Goal: Transaction & Acquisition: Book appointment/travel/reservation

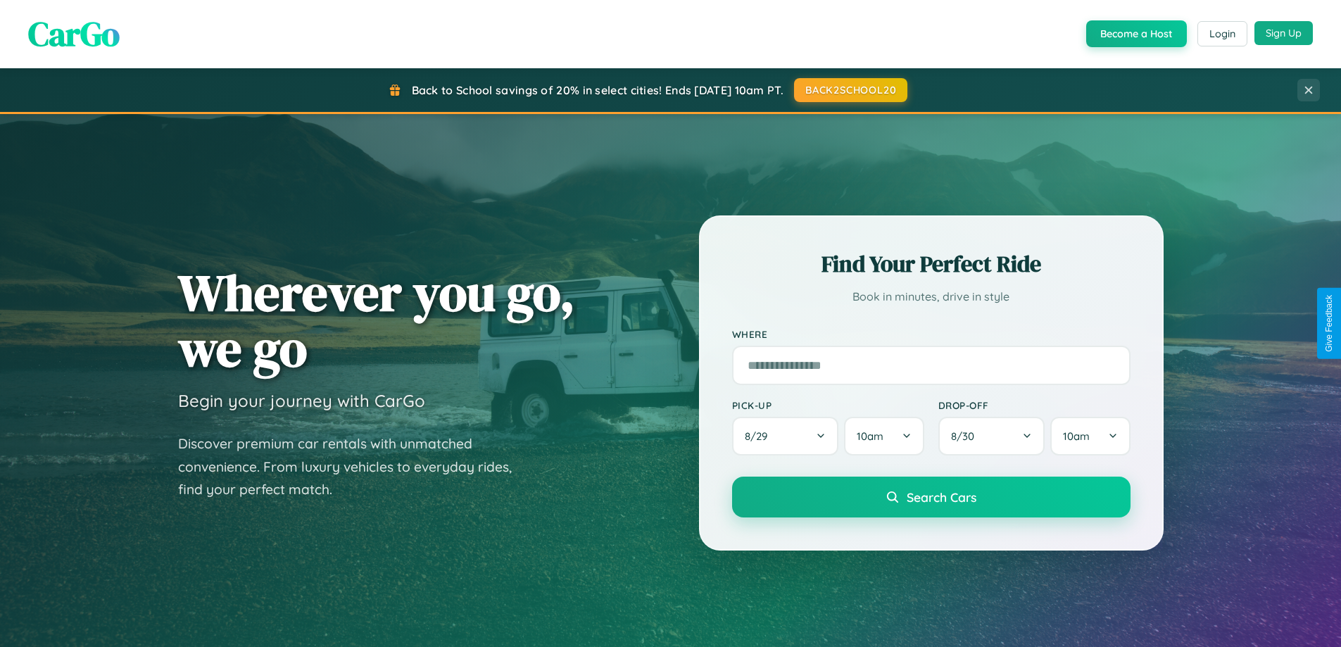
click at [1283, 33] on button "Sign Up" at bounding box center [1283, 33] width 58 height 24
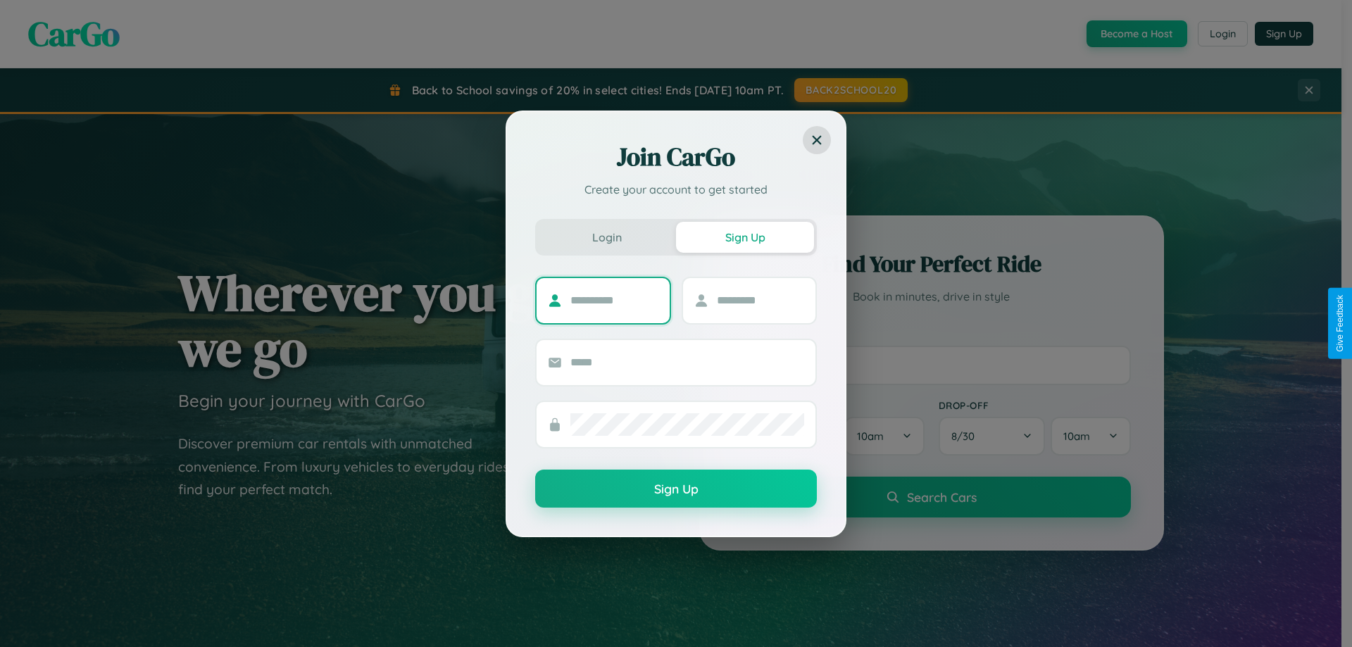
click at [614, 300] on input "text" at bounding box center [614, 300] width 88 height 23
type input "*********"
click at [760, 300] on input "text" at bounding box center [761, 300] width 88 height 23
type input "********"
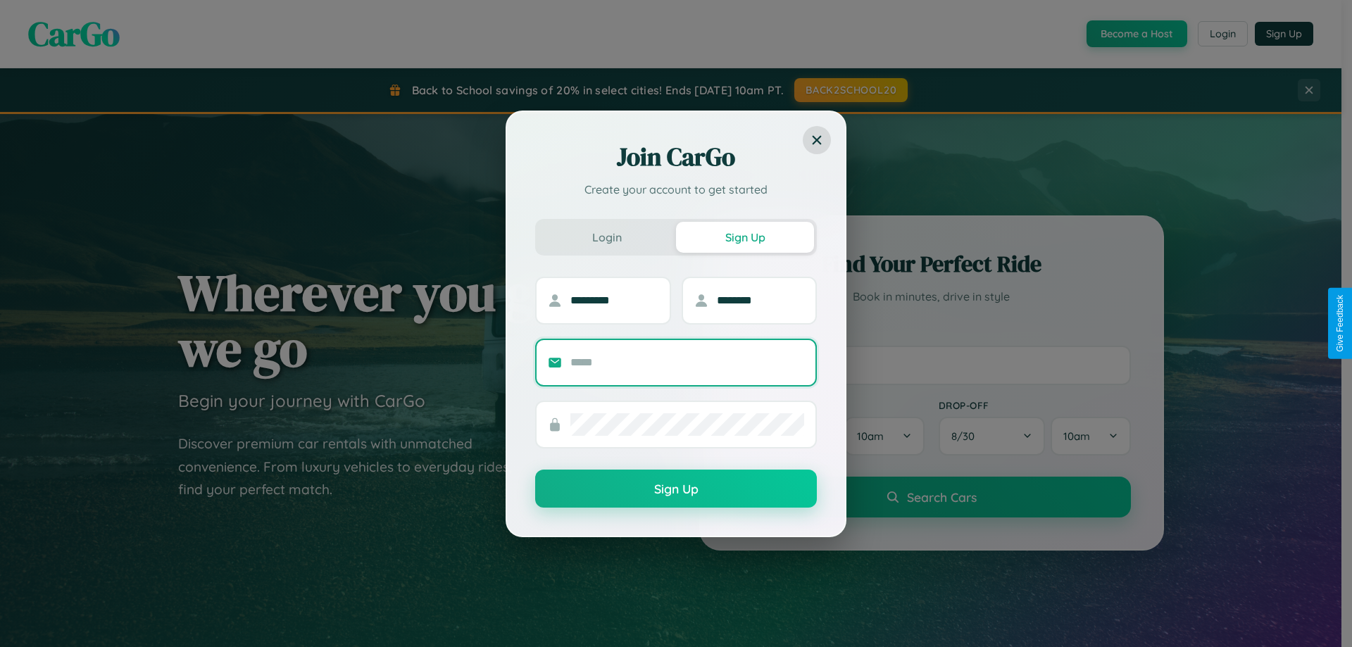
click at [687, 362] on input "text" at bounding box center [687, 362] width 234 height 23
type input "**********"
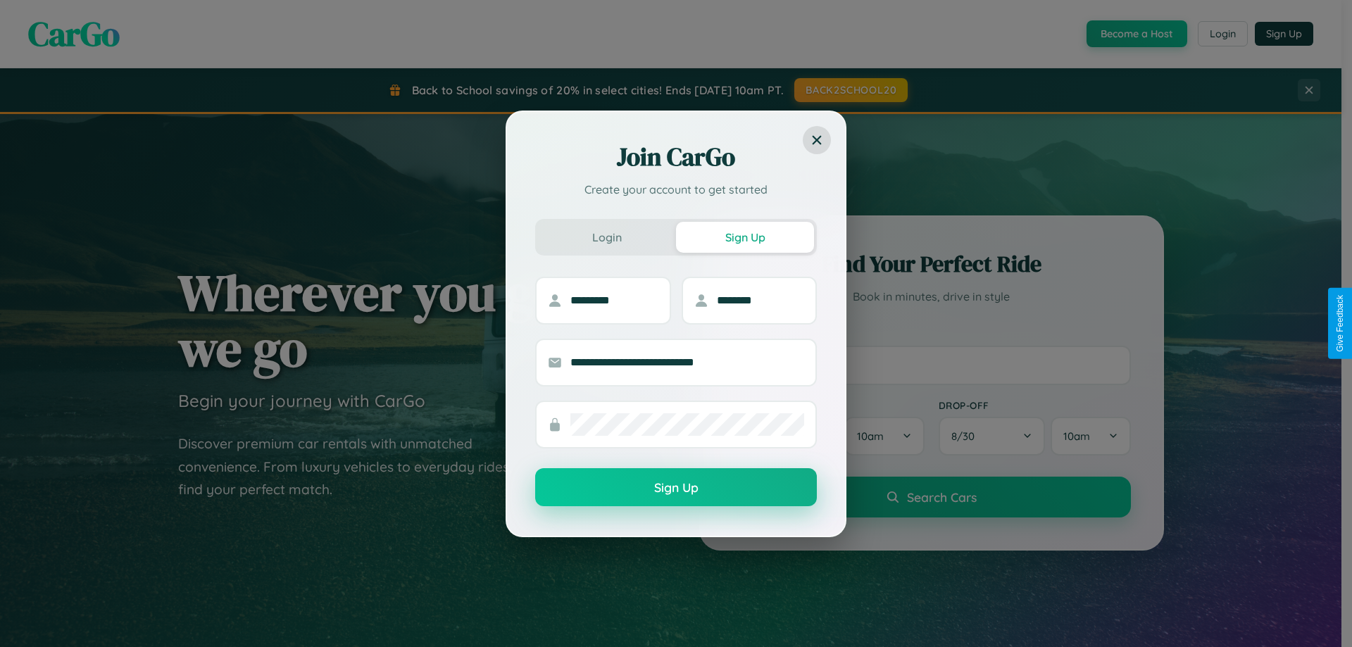
click at [676, 488] on button "Sign Up" at bounding box center [676, 487] width 282 height 38
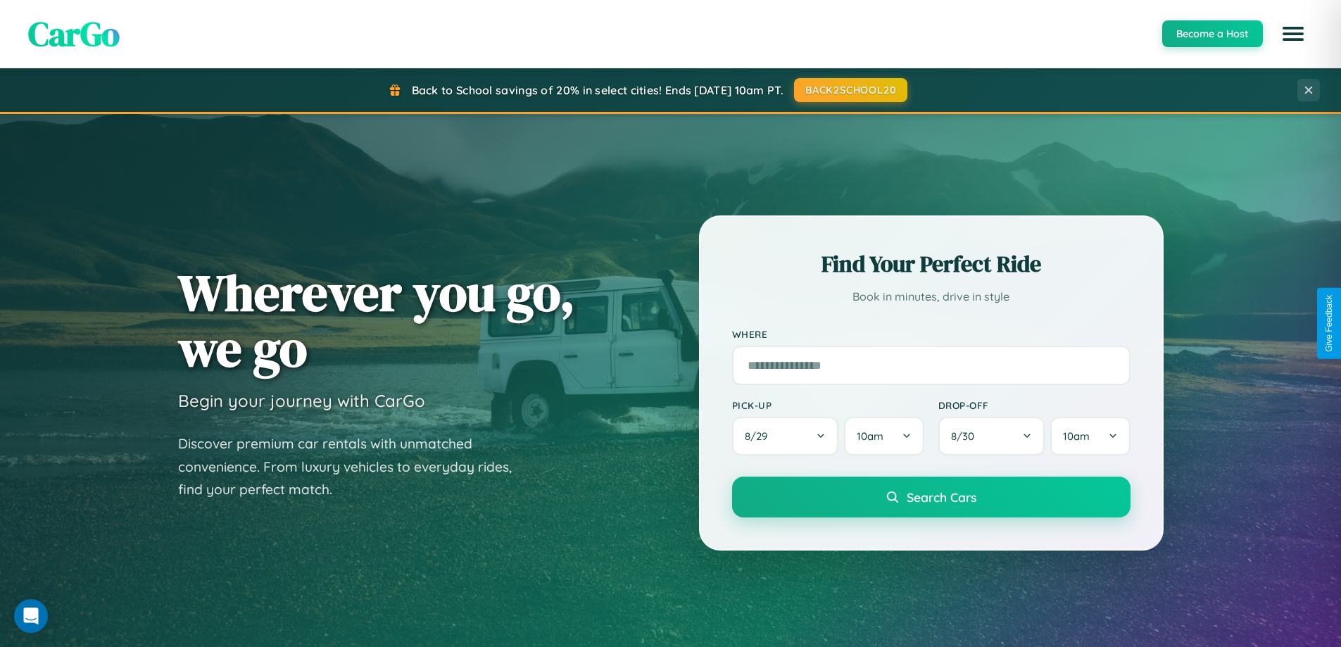
scroll to position [969, 0]
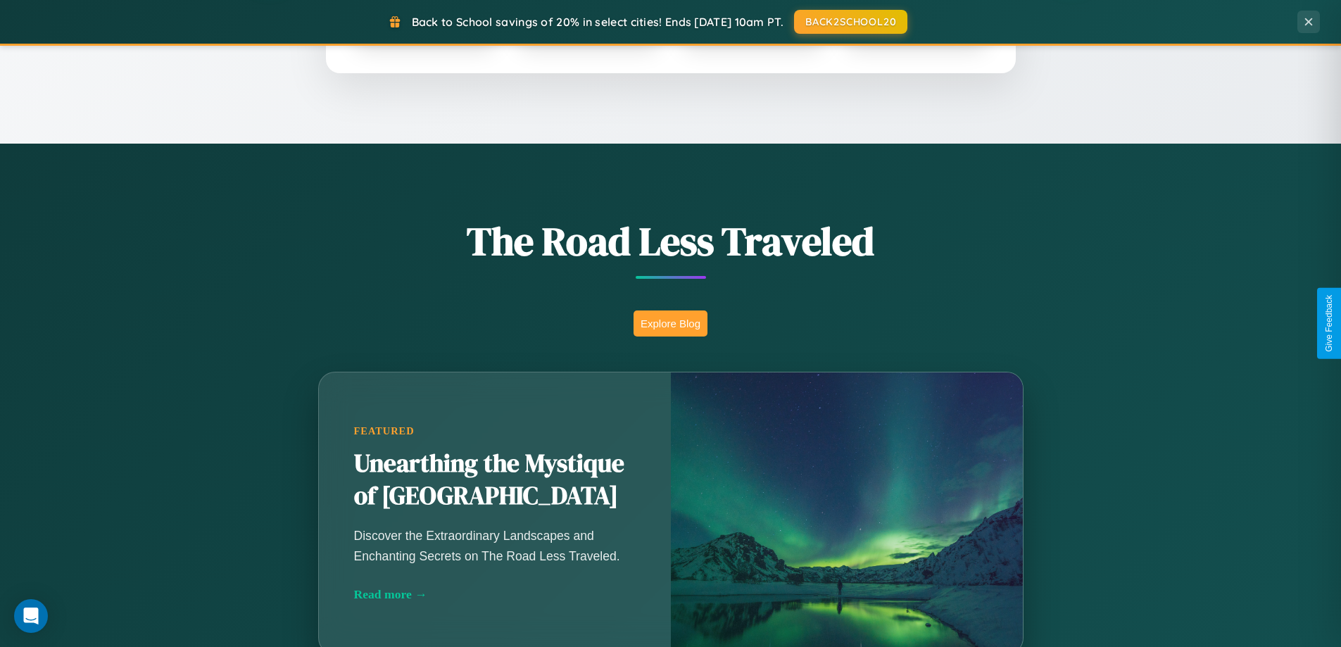
click at [670, 323] on button "Explore Blog" at bounding box center [671, 323] width 74 height 26
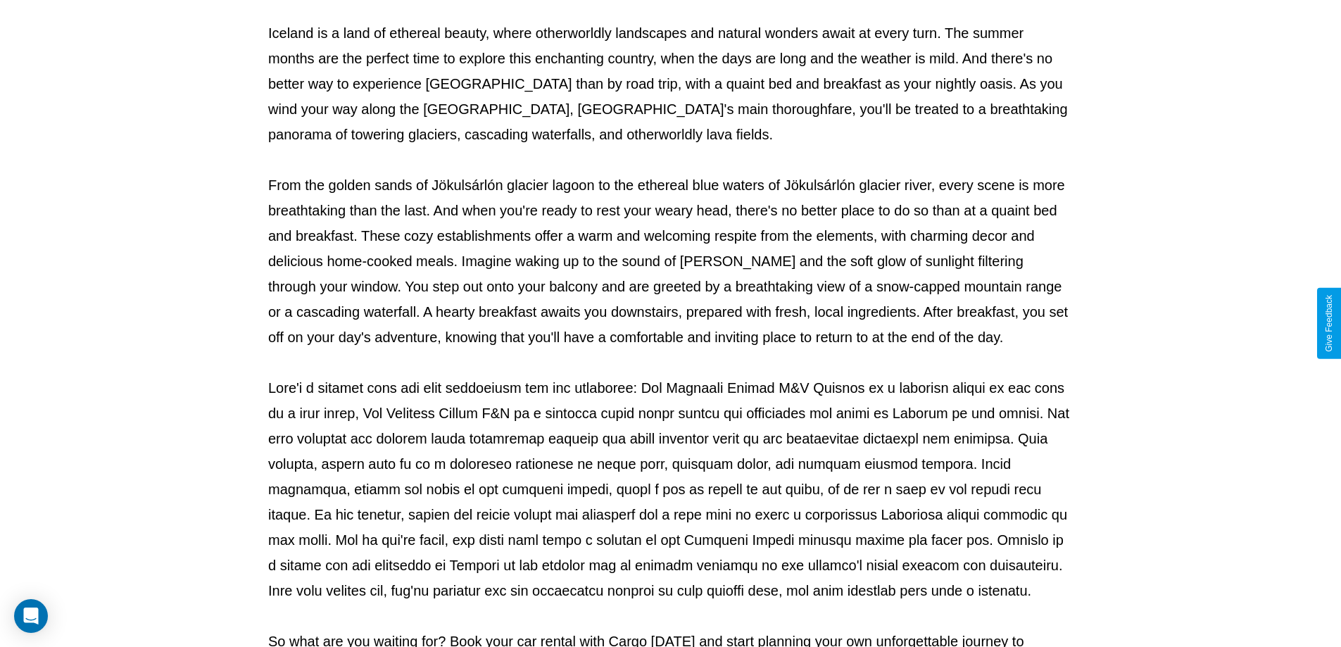
scroll to position [455, 0]
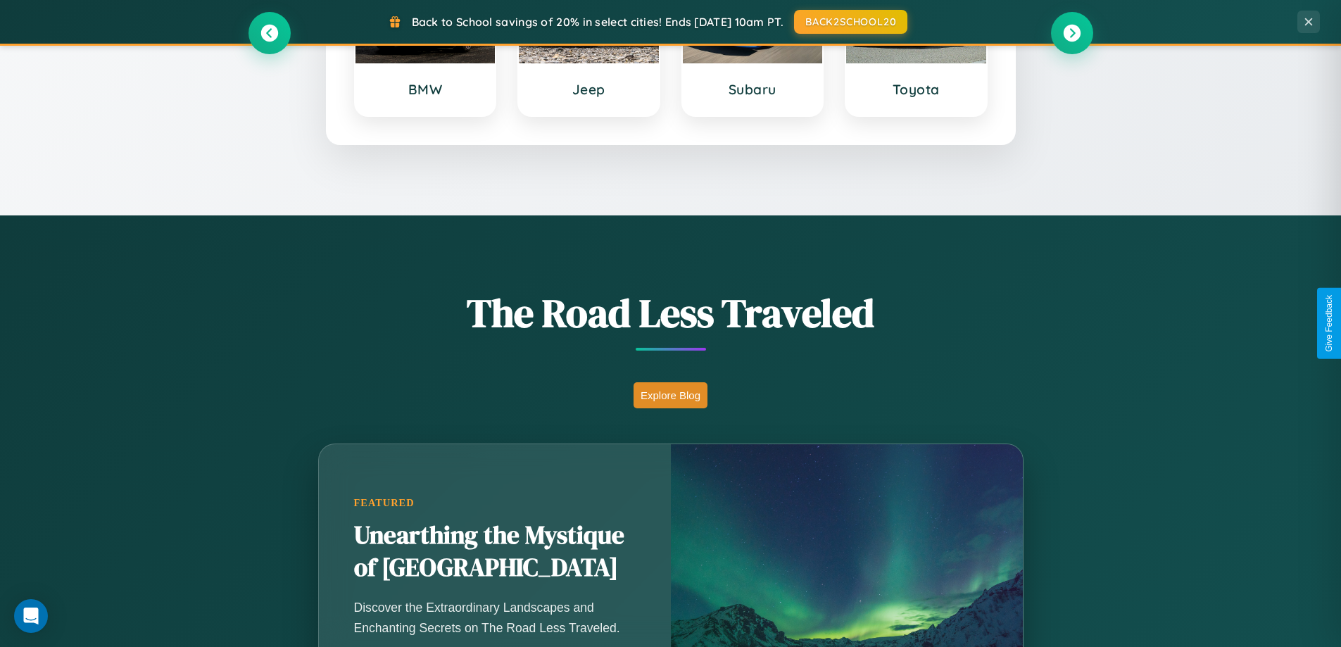
scroll to position [607, 0]
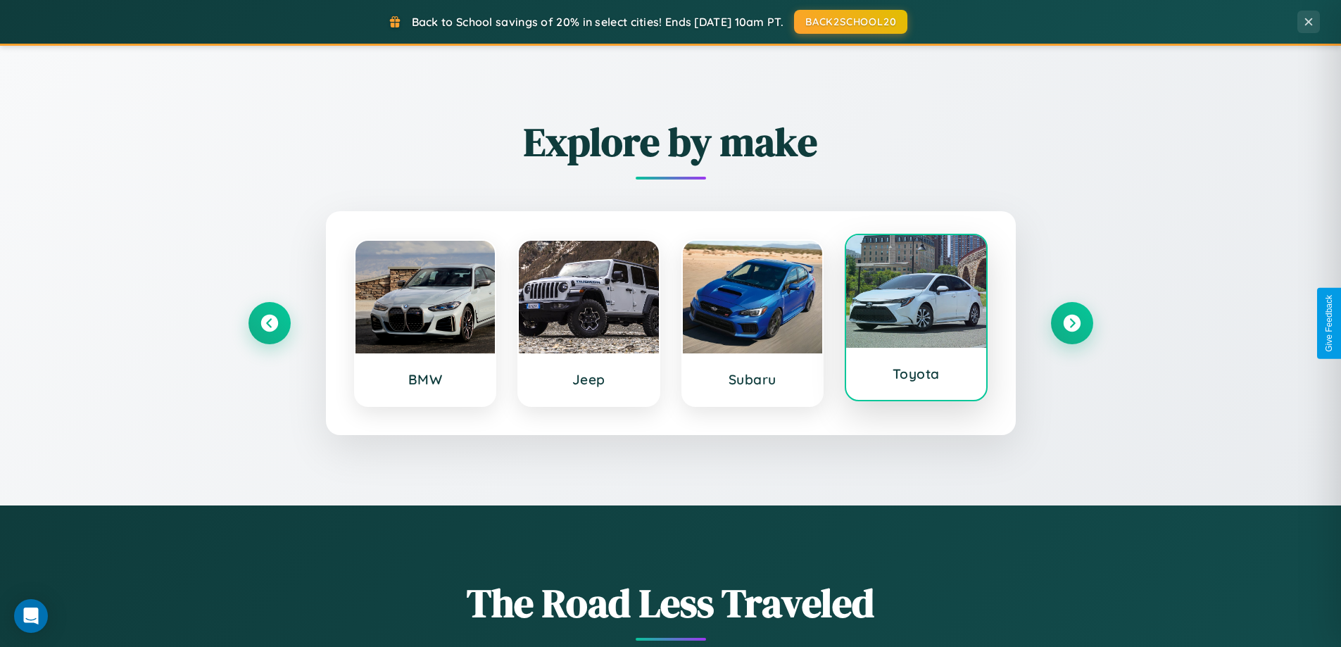
click at [916, 317] on div at bounding box center [916, 291] width 140 height 113
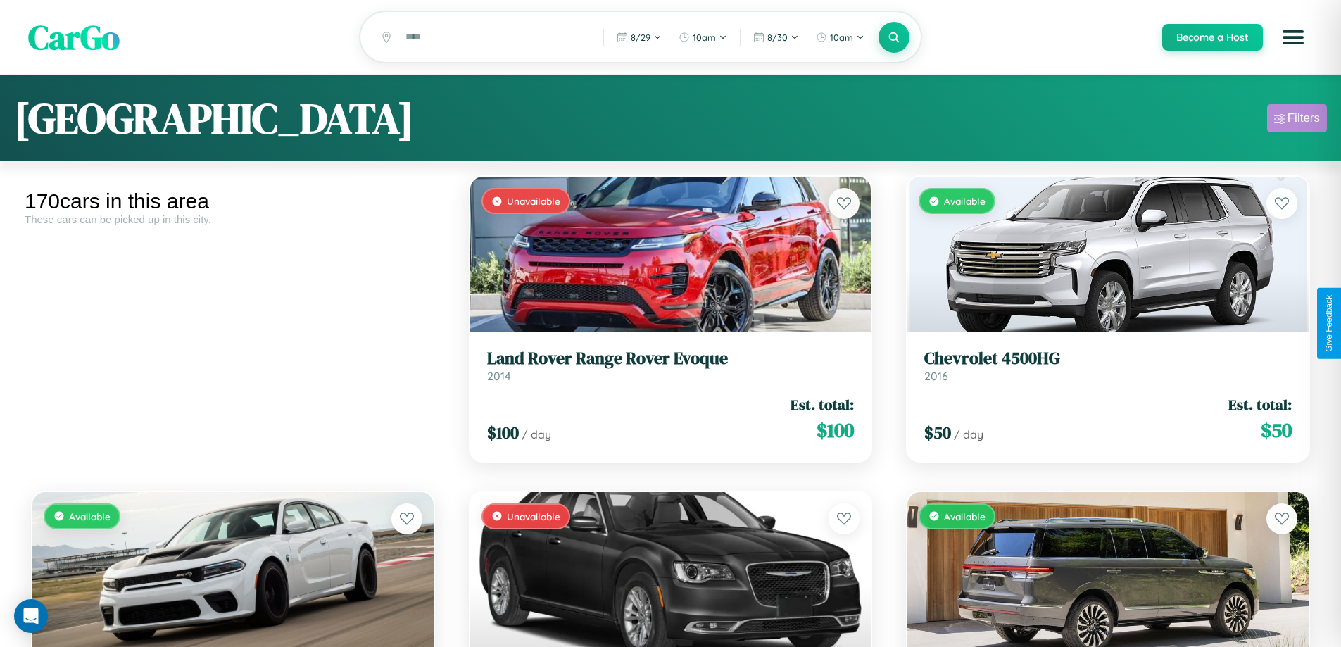
click at [1297, 120] on div "Filters" at bounding box center [1304, 118] width 32 height 14
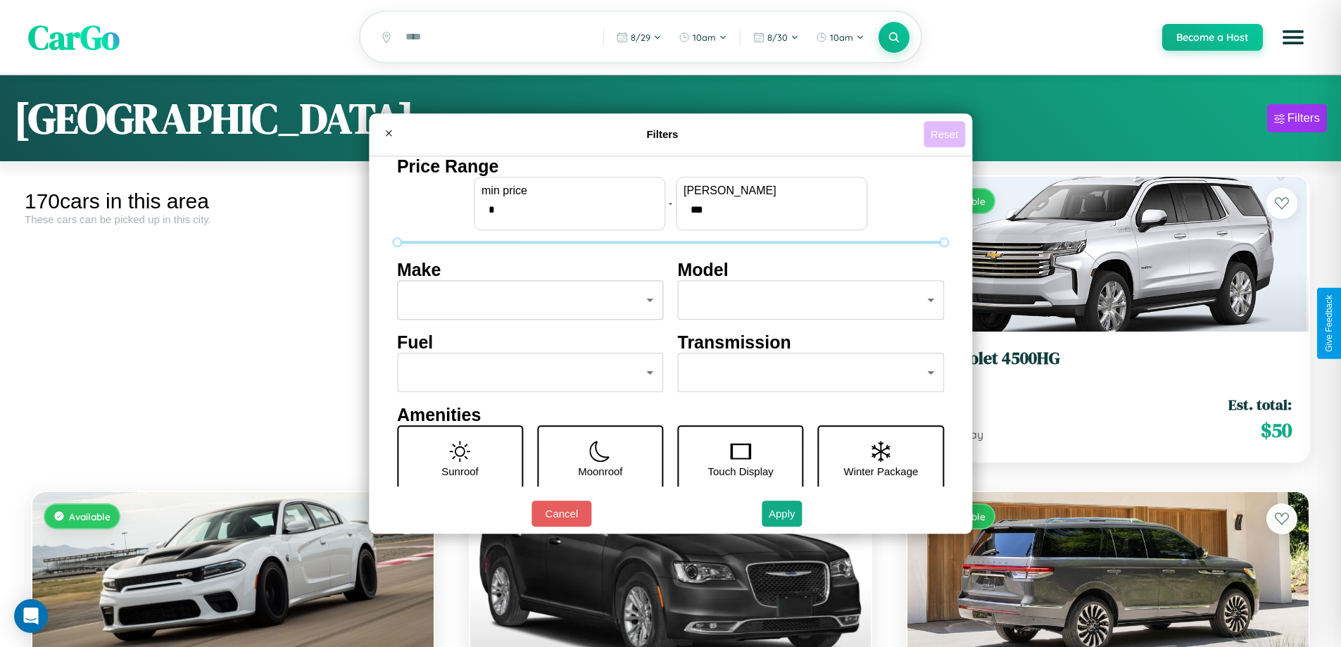
click at [946, 134] on button "Reset" at bounding box center [945, 134] width 42 height 26
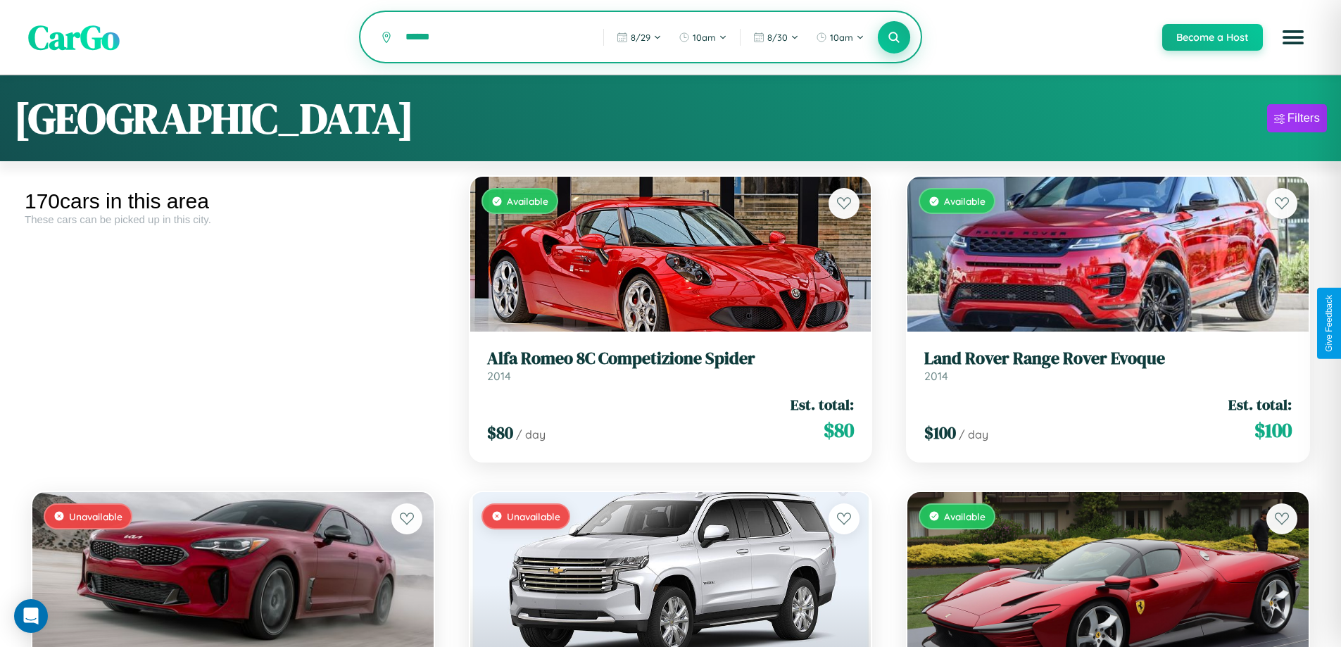
type input "******"
click at [893, 38] on icon at bounding box center [894, 36] width 13 height 13
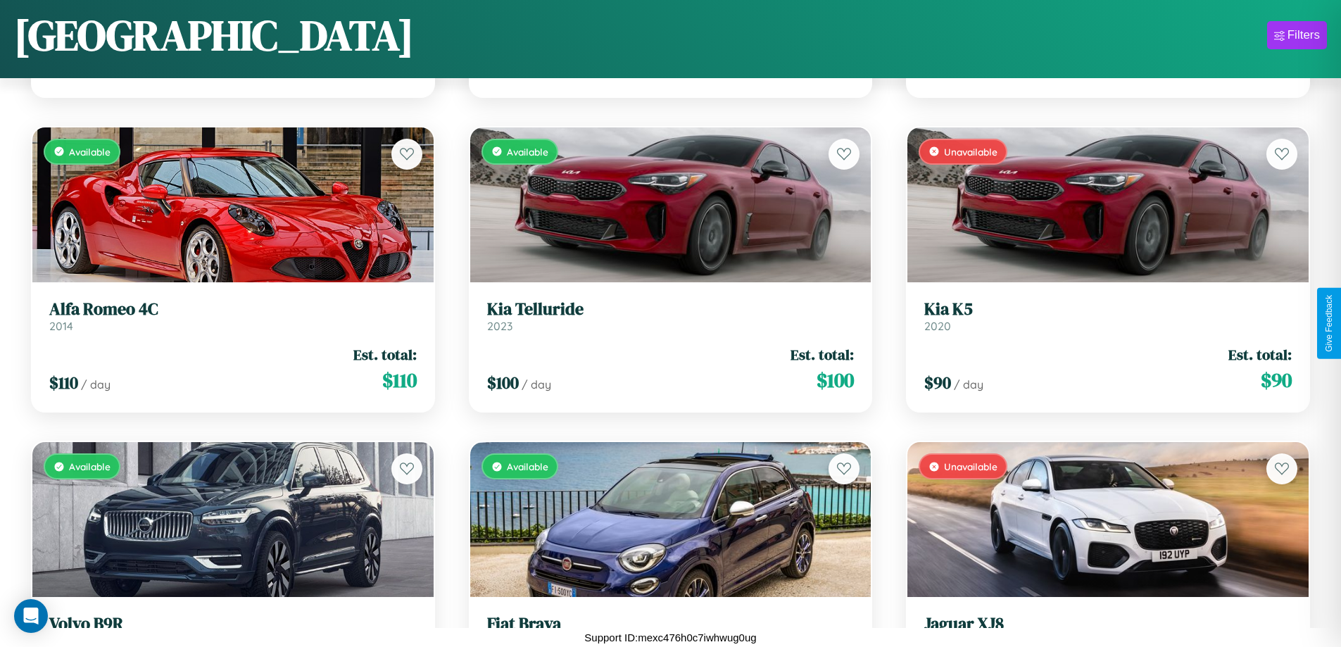
scroll to position [12807, 0]
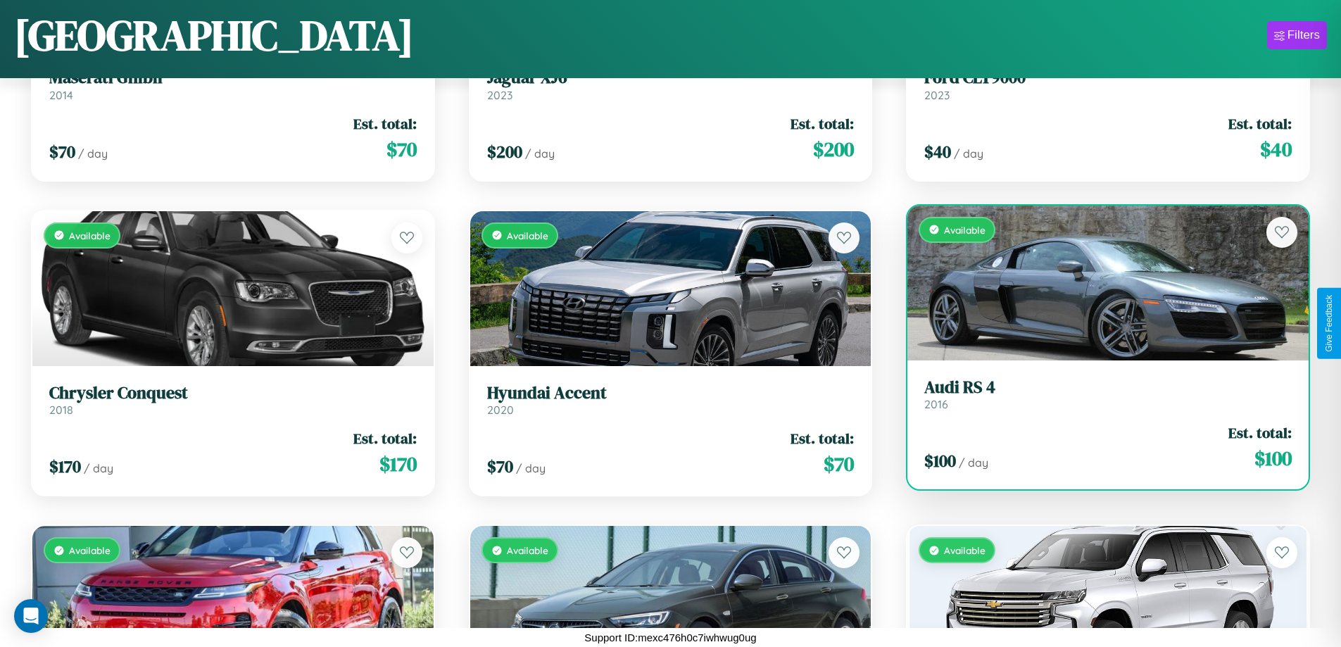
click at [1099, 400] on link "Audi RS 4 2016" at bounding box center [1107, 394] width 367 height 34
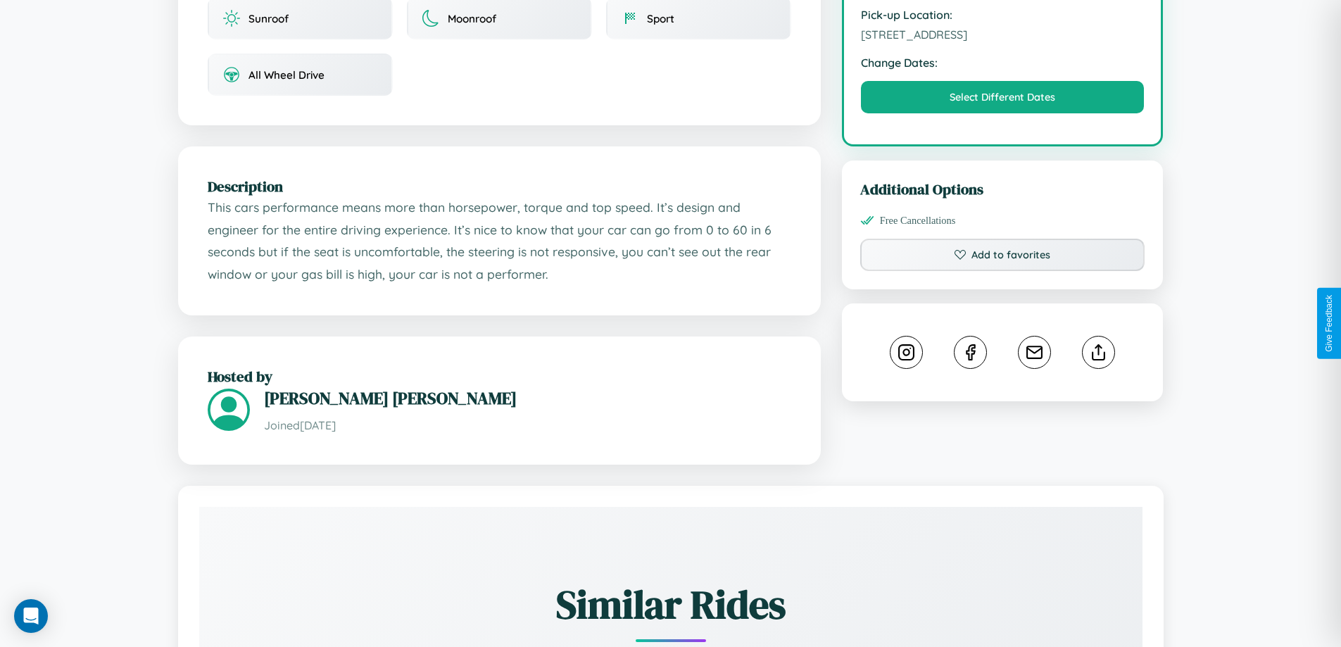
scroll to position [462, 0]
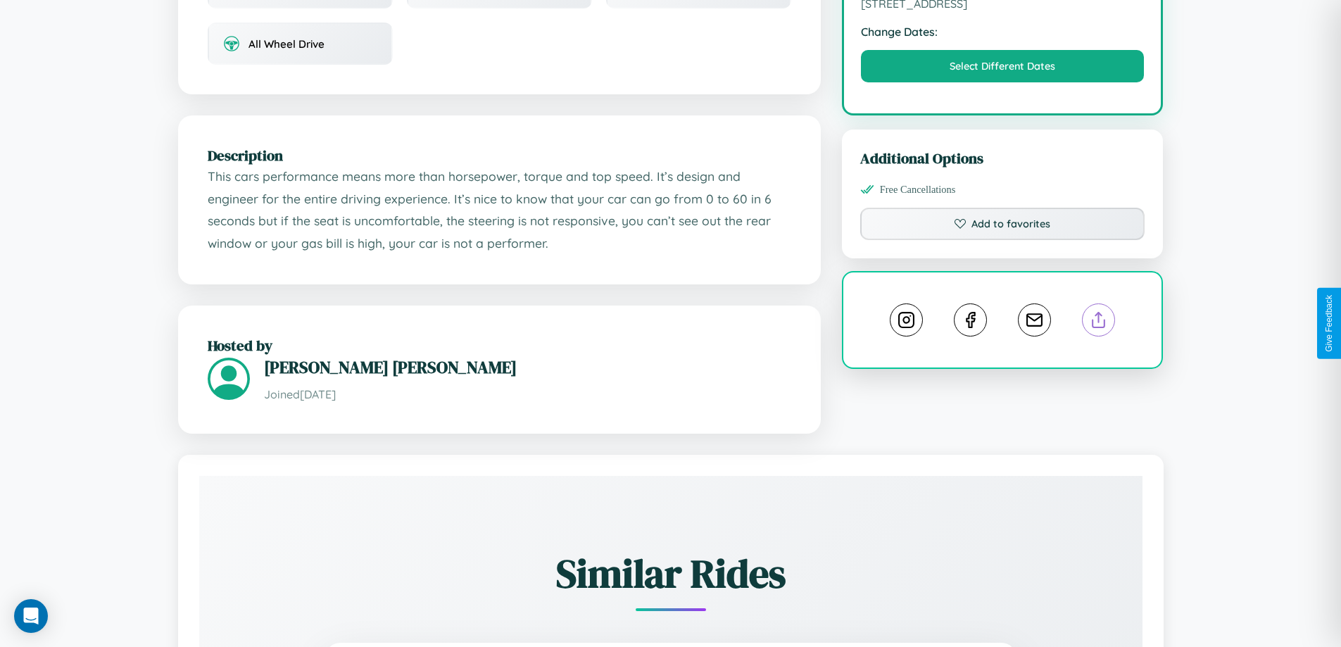
click at [1099, 322] on line at bounding box center [1099, 318] width 0 height 10
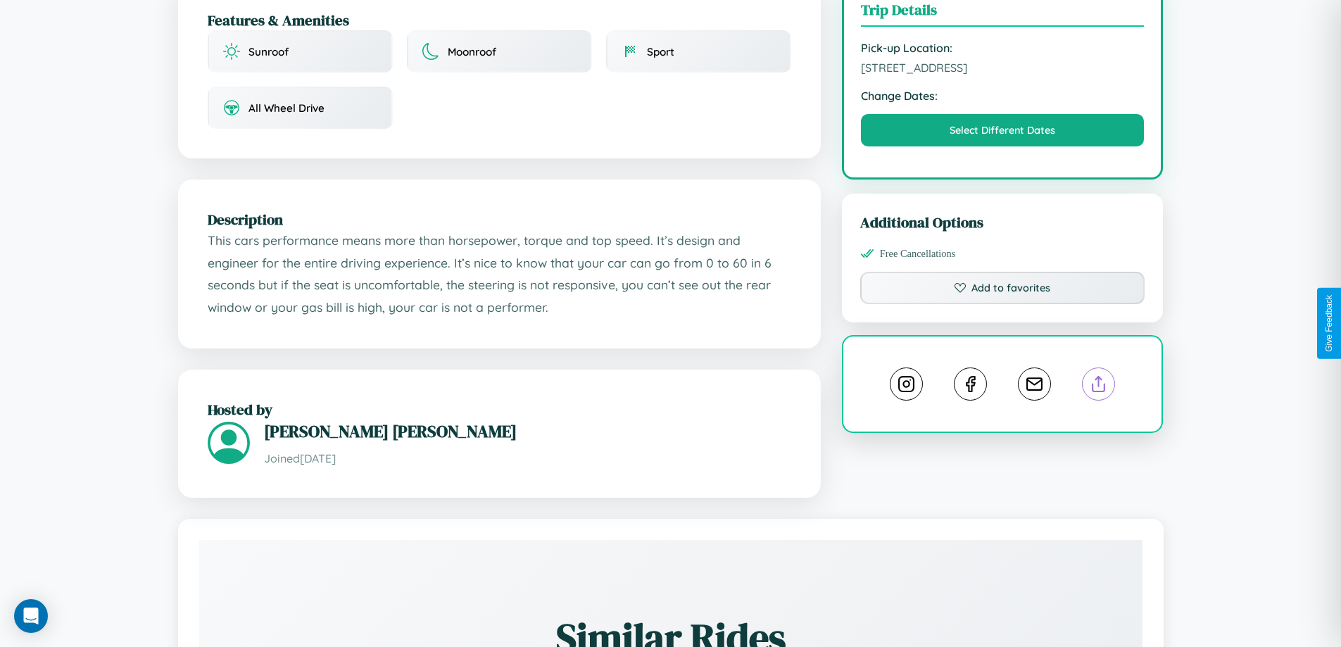
scroll to position [365, 0]
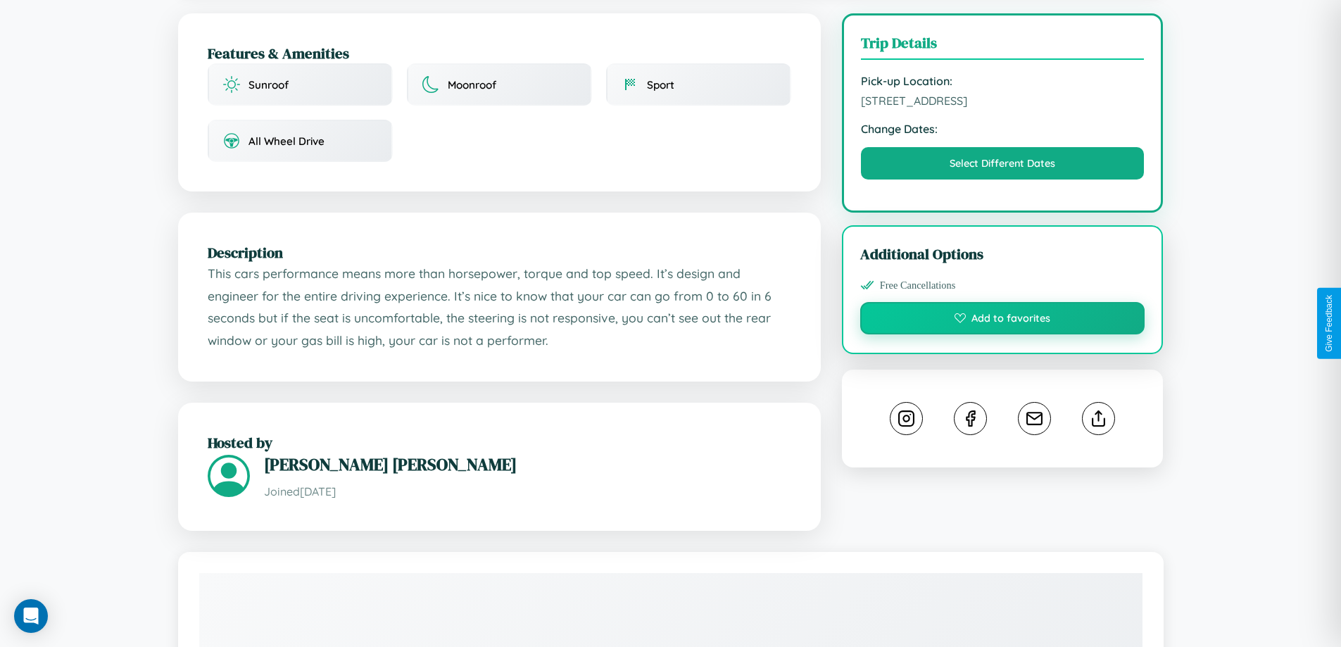
click at [1002, 320] on button "Add to favorites" at bounding box center [1002, 318] width 285 height 32
